Goal: Find specific page/section: Find specific page/section

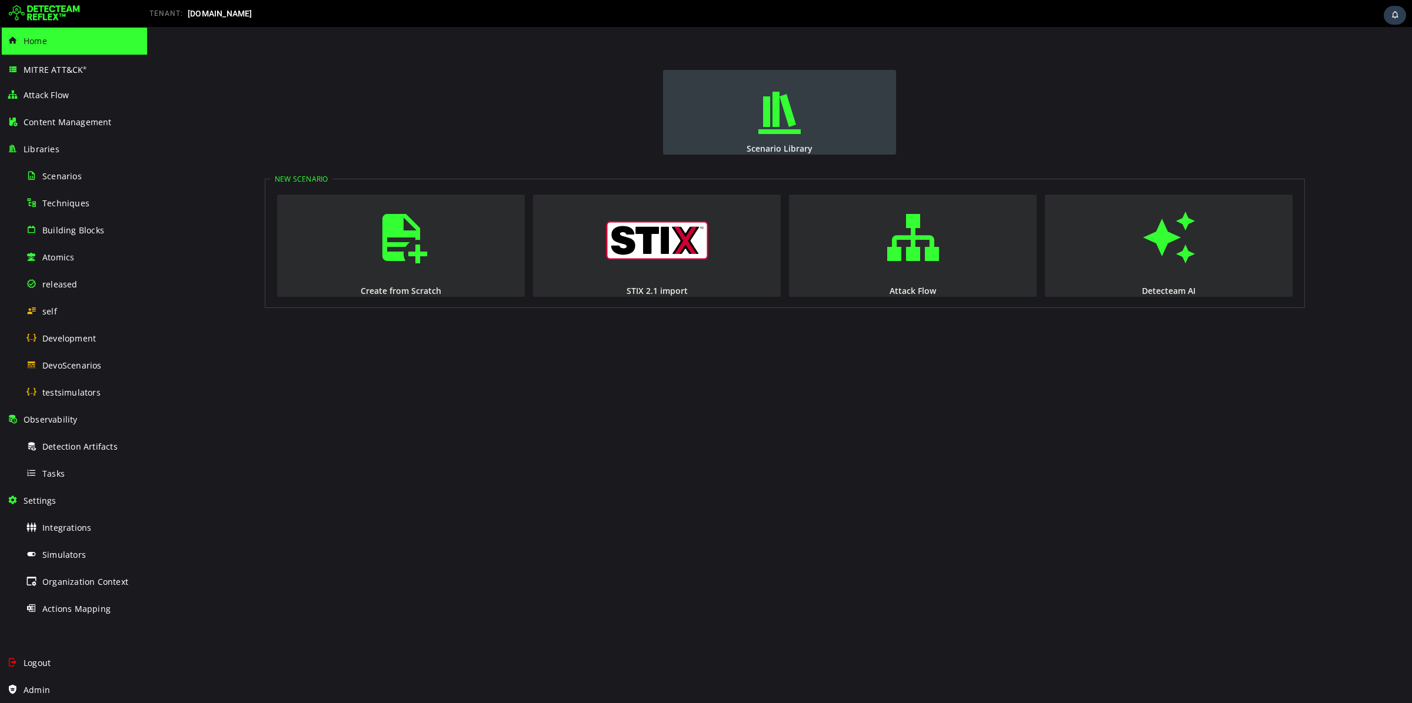
click at [773, 137] on span "button" at bounding box center [779, 113] width 12 height 80
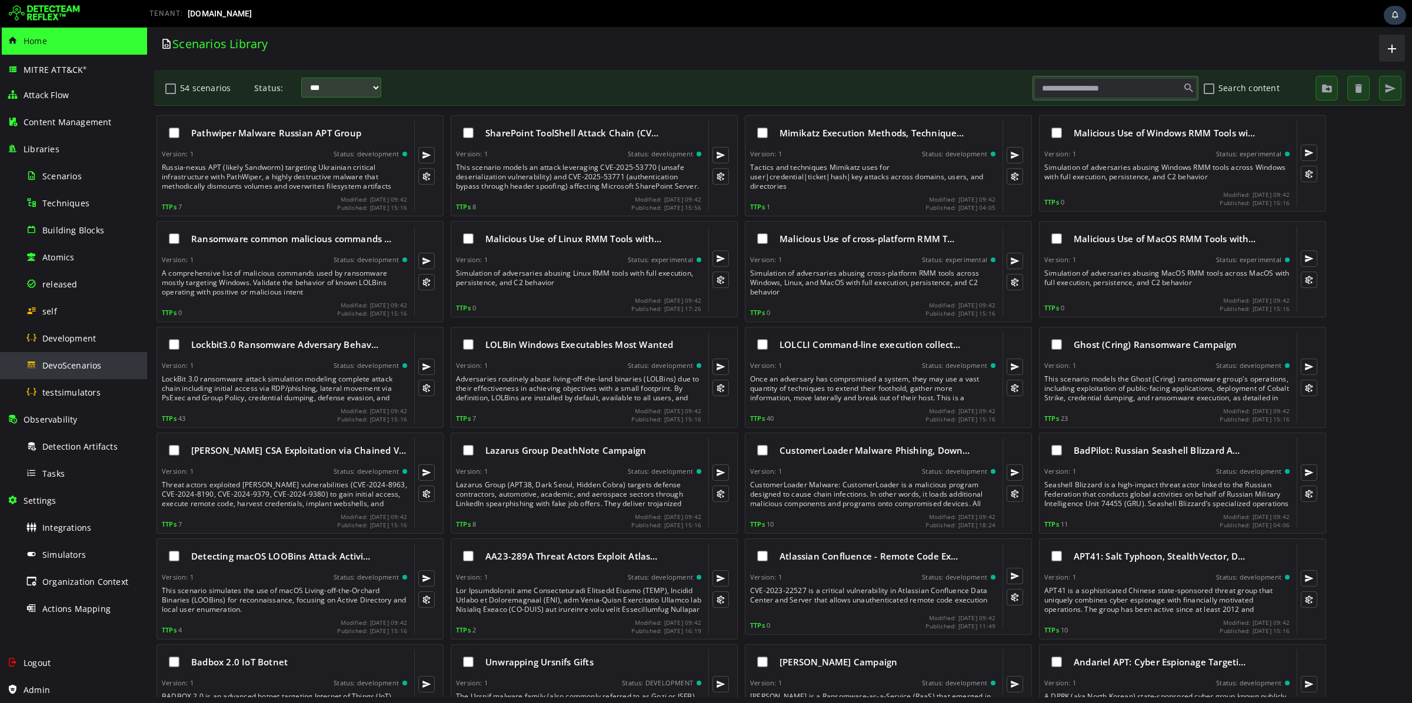
click at [65, 374] on div "DevoScenarios" at bounding box center [83, 365] width 114 height 26
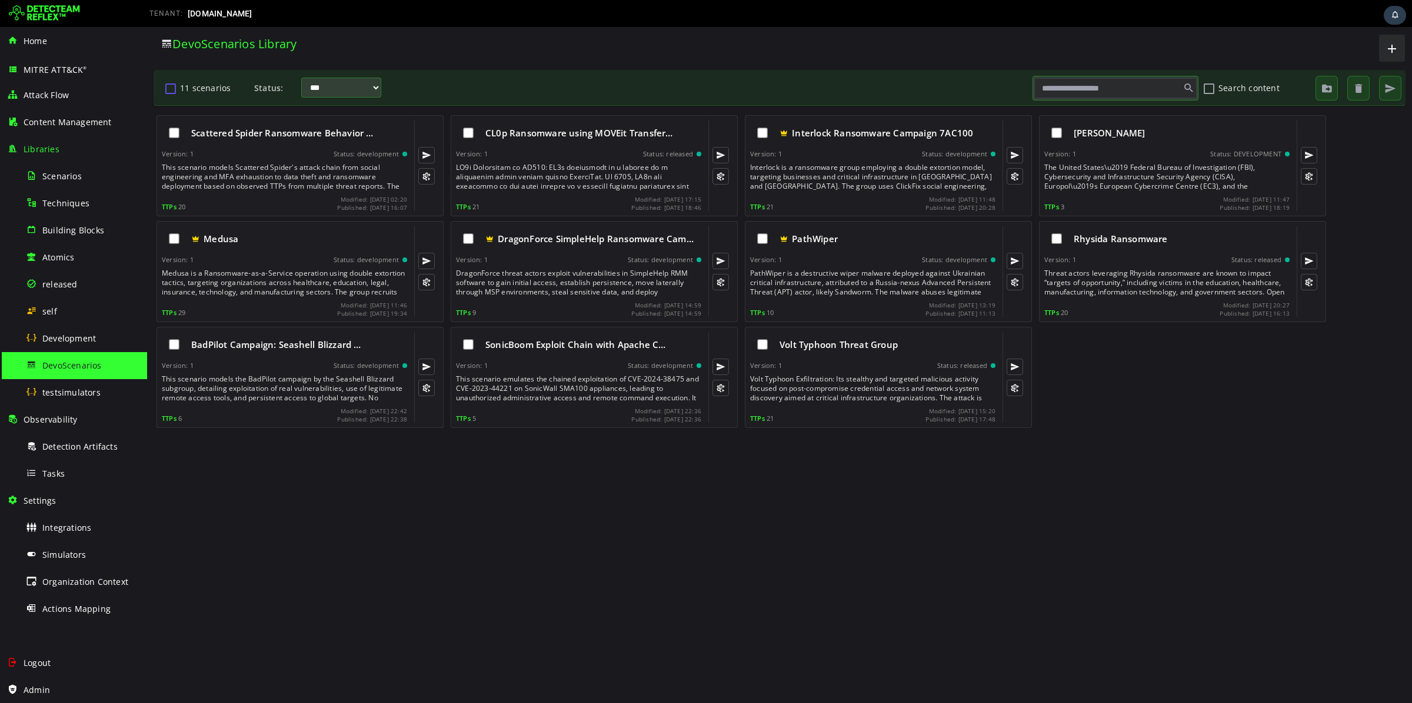
click at [171, 92] on button "11 scenarios" at bounding box center [171, 88] width 14 height 20
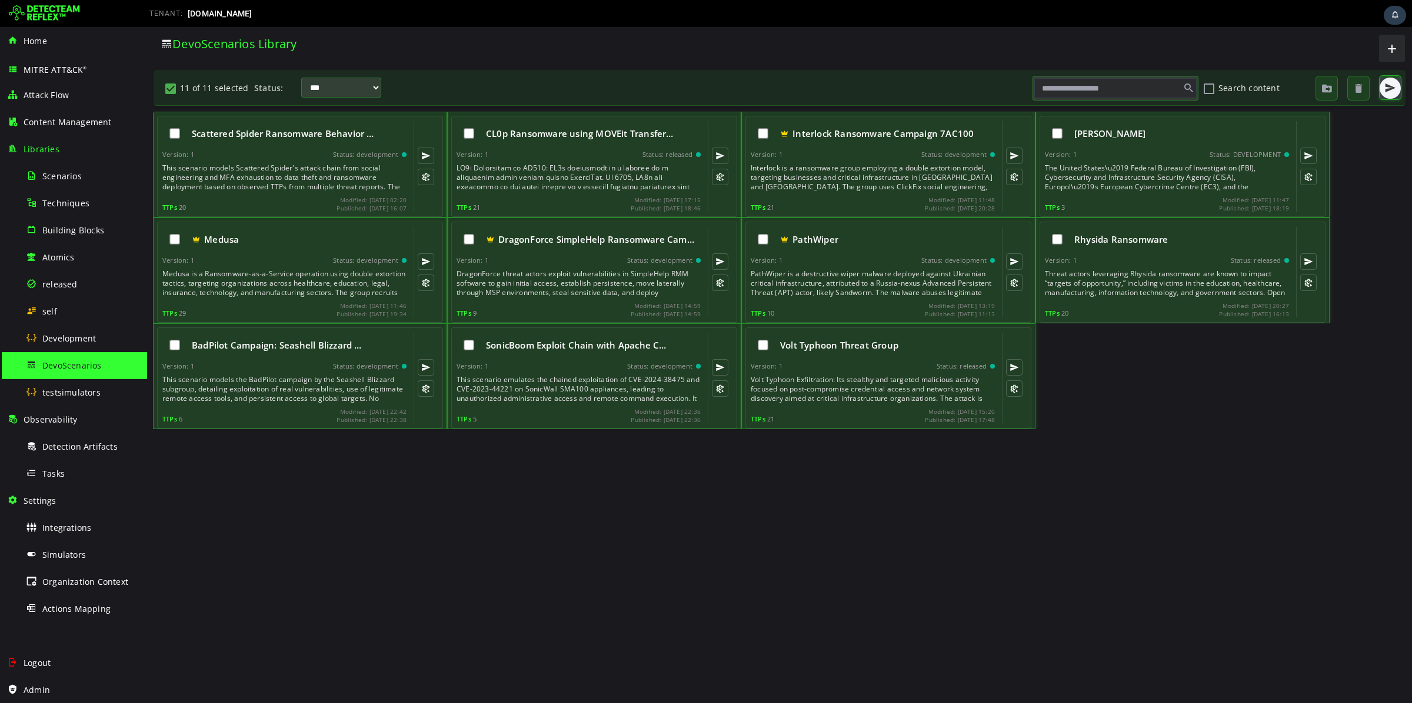
click at [1383, 92] on button "button" at bounding box center [1389, 88] width 21 height 21
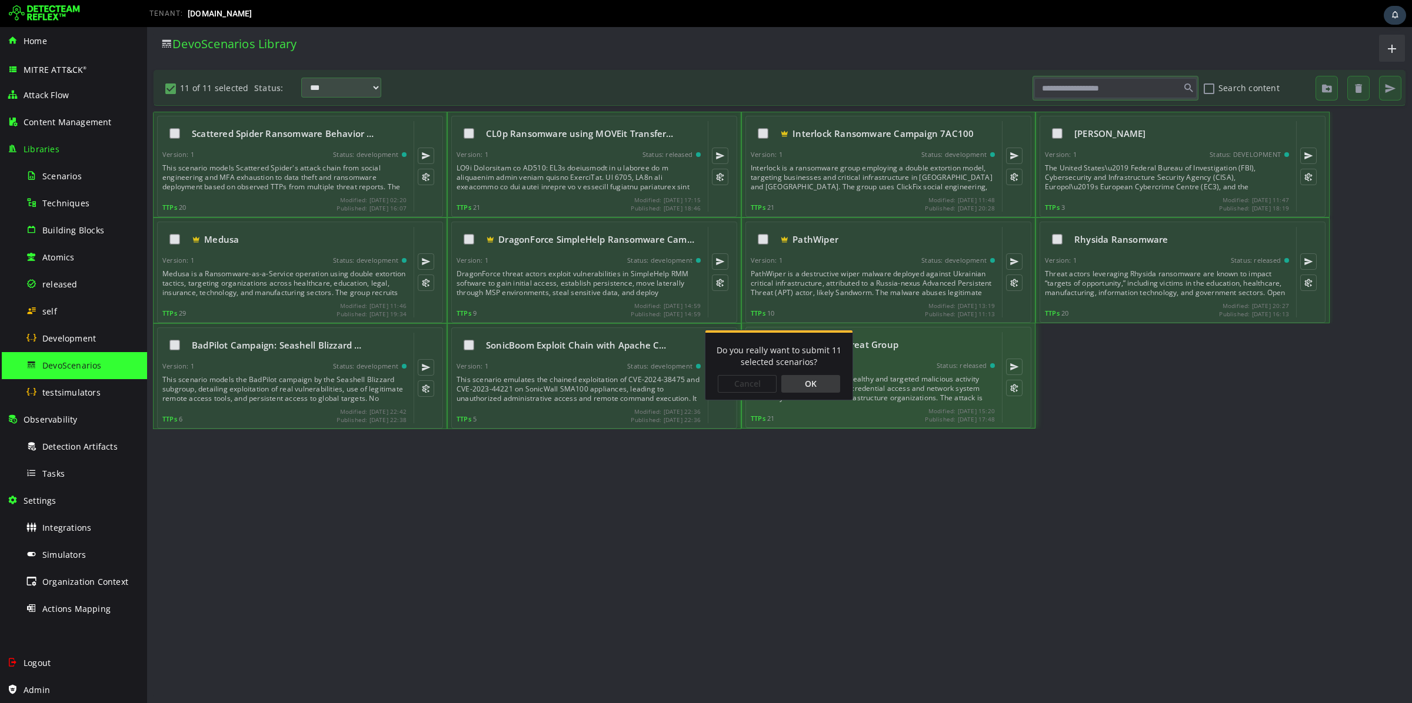
click at [803, 387] on div "OK" at bounding box center [810, 384] width 59 height 18
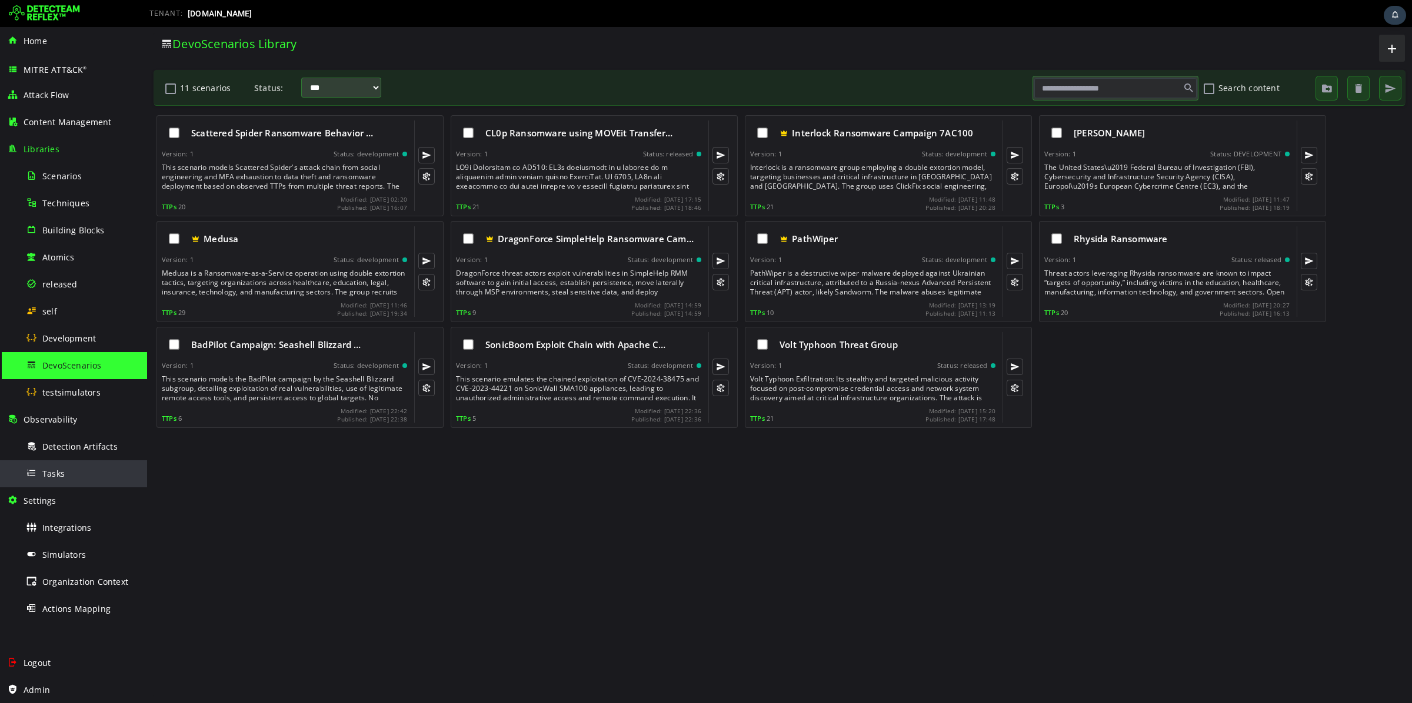
click at [51, 476] on span "Tasks" at bounding box center [53, 473] width 22 height 11
